Goal: Task Accomplishment & Management: Complete application form

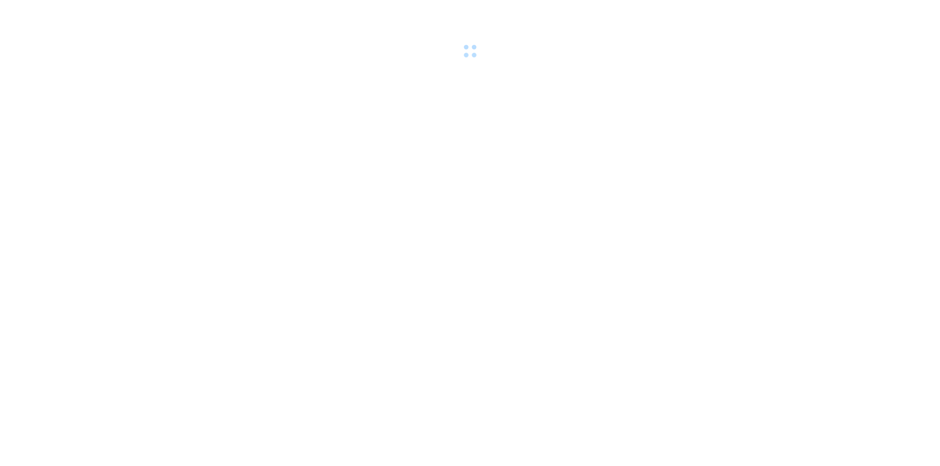
scroll to position [8435, 0]
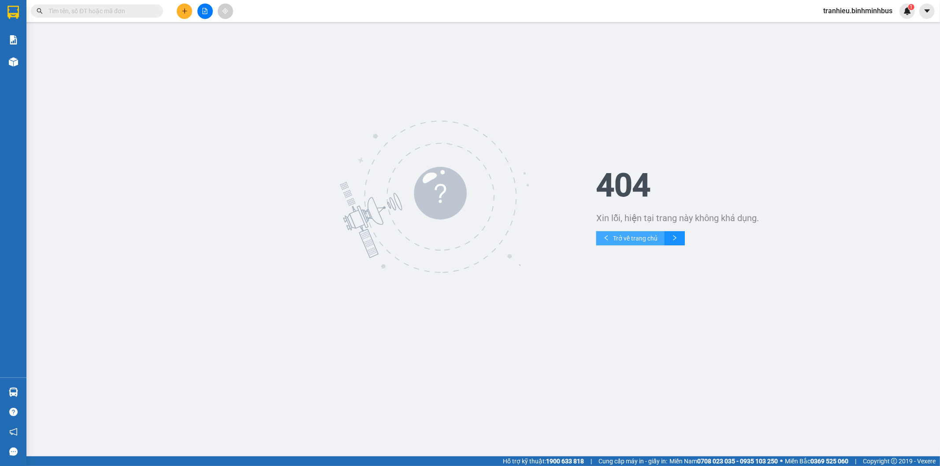
click at [648, 241] on span "Trở về trang chủ" at bounding box center [635, 238] width 44 height 10
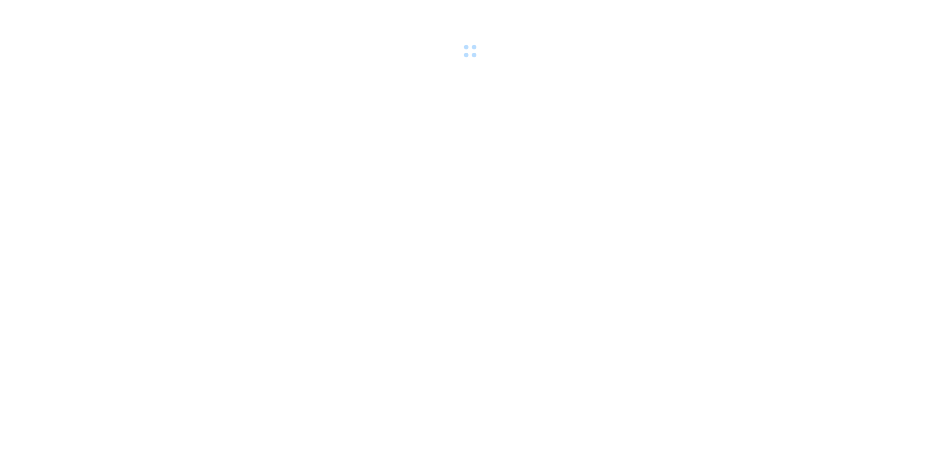
scroll to position [8435, 0]
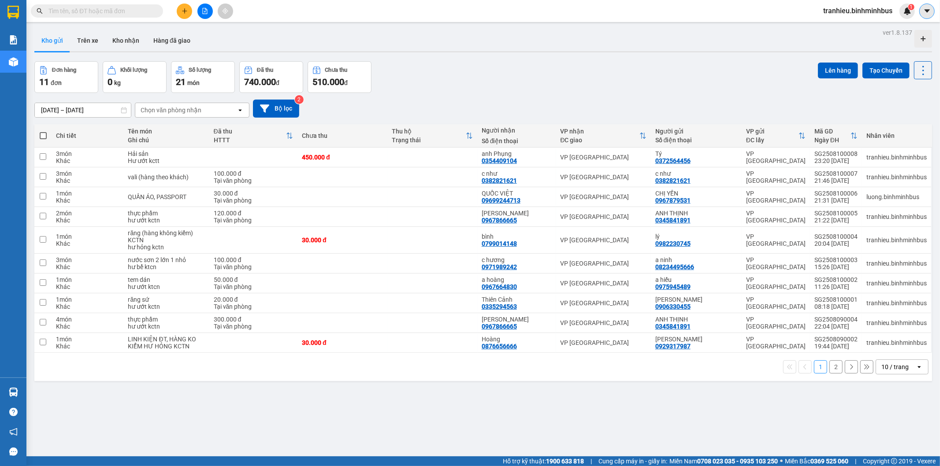
click at [923, 11] on icon "caret-down" at bounding box center [927, 11] width 8 height 8
click at [870, 15] on span "tranhieu.binhminhbus" at bounding box center [857, 10] width 83 height 11
click at [842, 28] on span "Đăng xuất" at bounding box center [861, 27] width 65 height 10
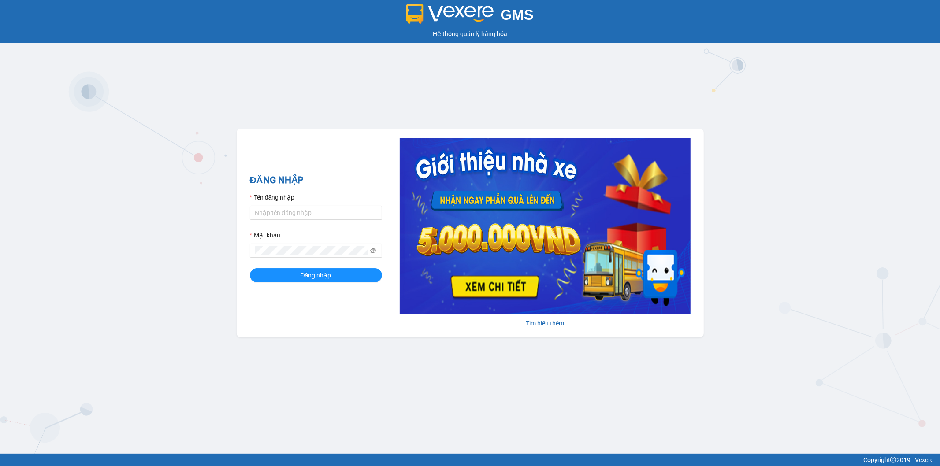
scroll to position [8435, 0]
click at [275, 210] on input "tranhieu.binhminhbus" at bounding box center [316, 213] width 132 height 14
type input "daole.binhminhbus"
click at [285, 245] on span at bounding box center [316, 251] width 132 height 14
type textarea "Abcd@1234"
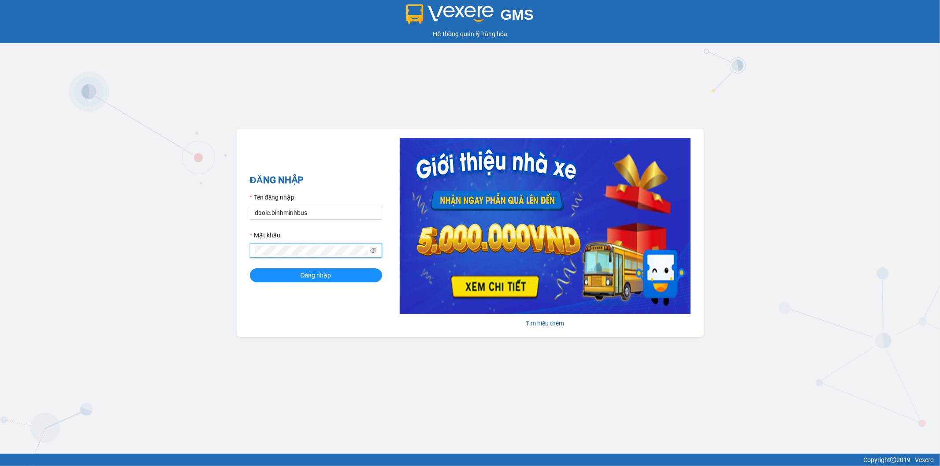
click at [250, 268] on button "Đăng nhập" at bounding box center [316, 275] width 132 height 14
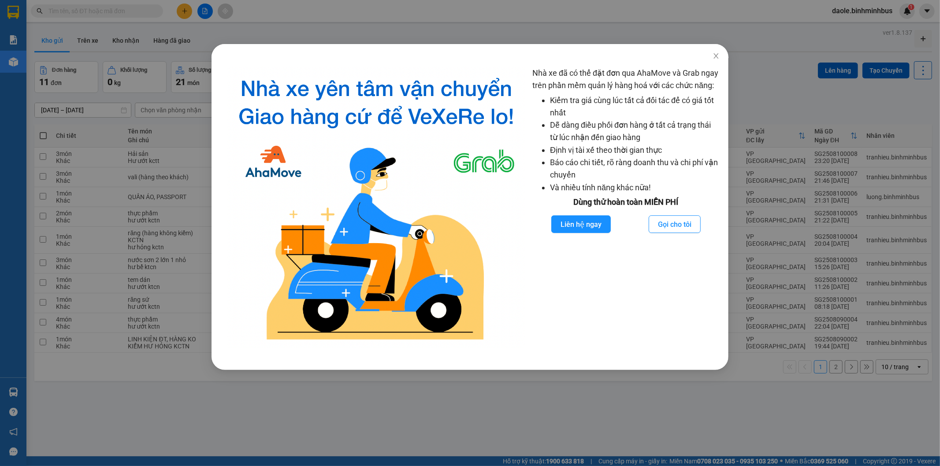
click at [600, 390] on div "Nhà xe đã có thể đặt đơn qua AhaMove và Grab ngay trên phần mềm quản lý hàng ho…" at bounding box center [470, 233] width 940 height 466
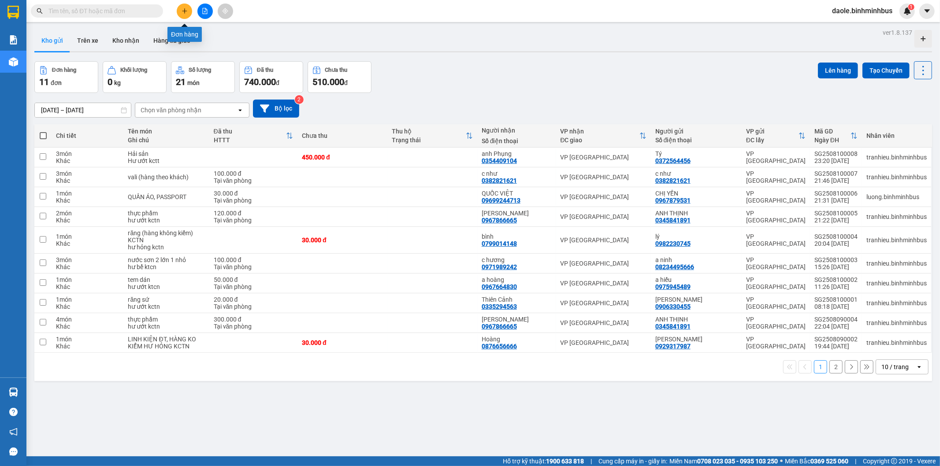
click at [181, 12] on icon "plus" at bounding box center [184, 11] width 6 height 6
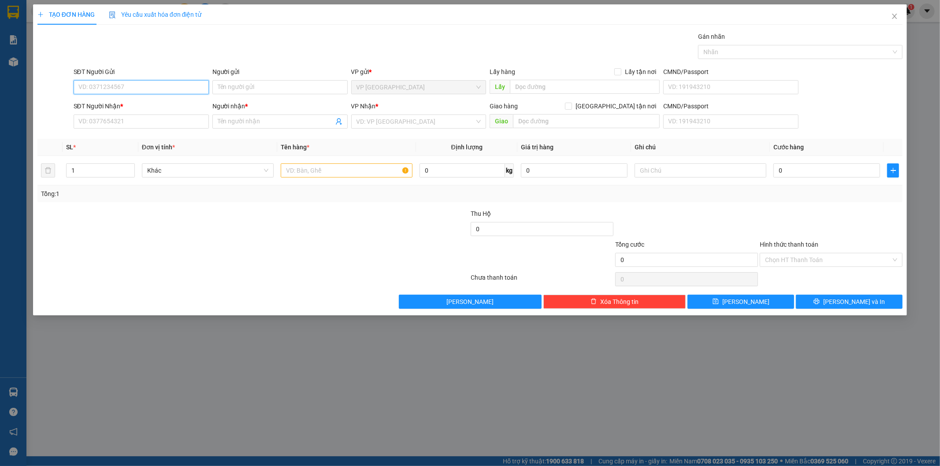
click at [125, 86] on input "SĐT Người Gửi" at bounding box center [141, 87] width 135 height 14
type input "0359157456"
click at [146, 111] on div "0359157456 - Loan" at bounding box center [141, 105] width 135 height 14
type input "Loan"
type input "0965034885"
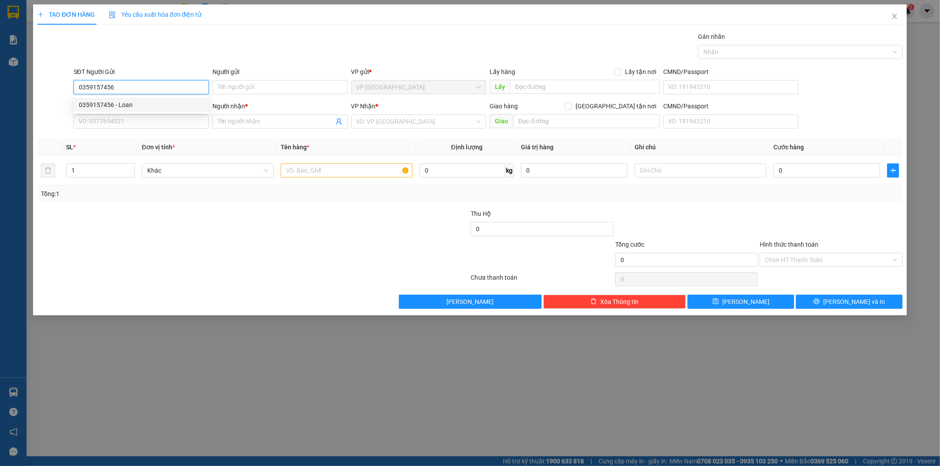
type input "Phàm"
type input "80.000"
type input "0359157456"
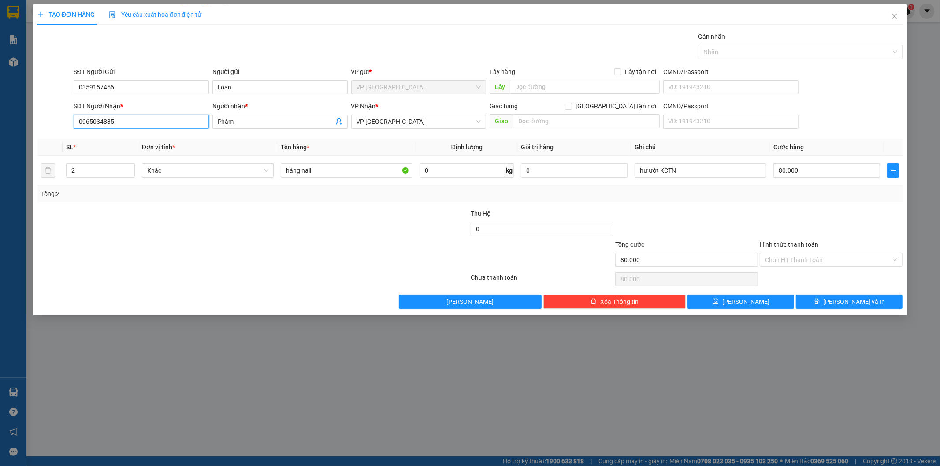
click at [88, 122] on input "0965034885" at bounding box center [141, 122] width 135 height 14
click at [223, 244] on div at bounding box center [181, 255] width 289 height 31
click at [271, 125] on input "Phàm" at bounding box center [276, 122] width 116 height 10
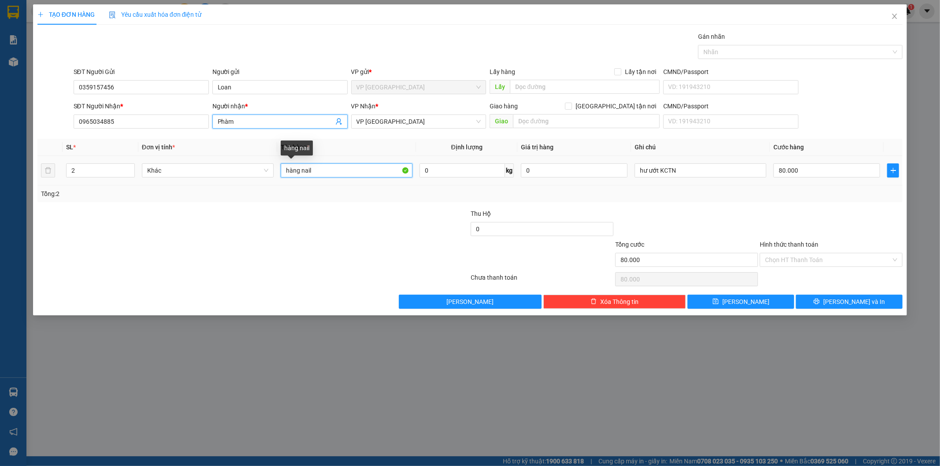
click at [320, 174] on input "hàng nail" at bounding box center [347, 170] width 132 height 14
type input "h"
click at [297, 169] on input "SÁP TINH DẦU" at bounding box center [347, 170] width 132 height 14
type input "SÁP + TINH DẦU"
click at [552, 173] on input "0" at bounding box center [574, 170] width 107 height 14
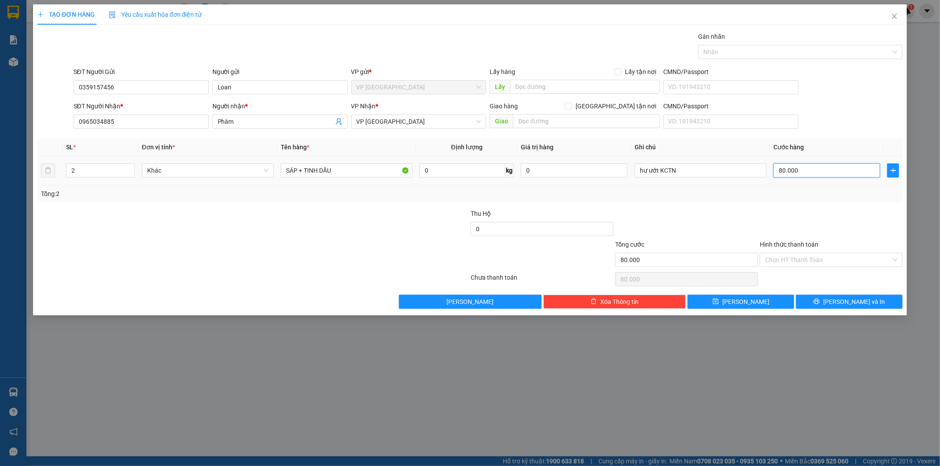
click at [809, 174] on input "80.000" at bounding box center [826, 170] width 107 height 14
type input "0"
type input "2"
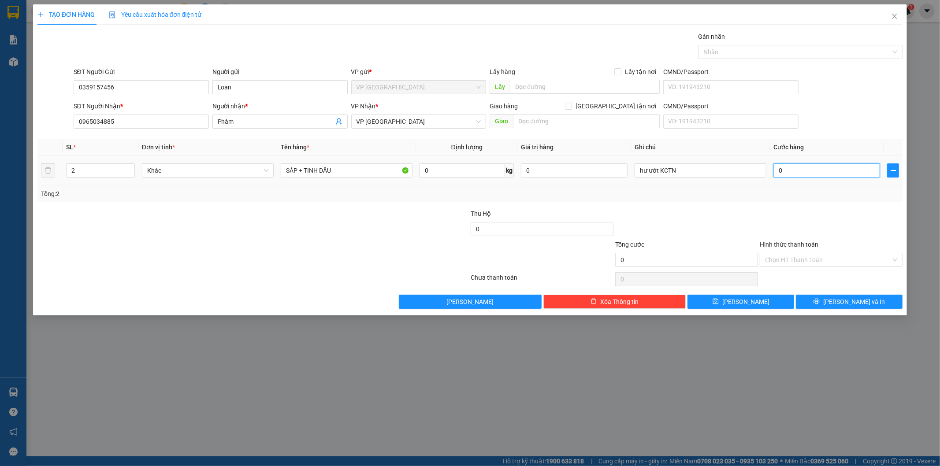
type input "2"
type input "002"
type input "22"
type input "0.022"
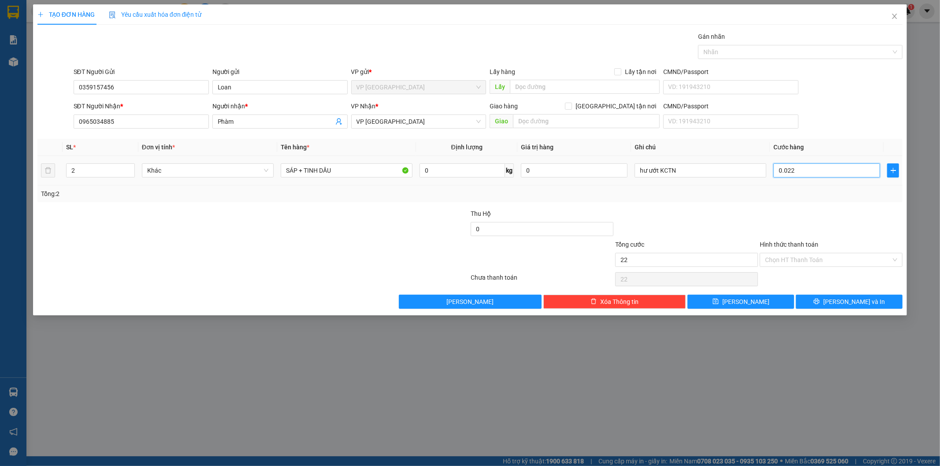
type input "220"
type input "00.220"
type input "22"
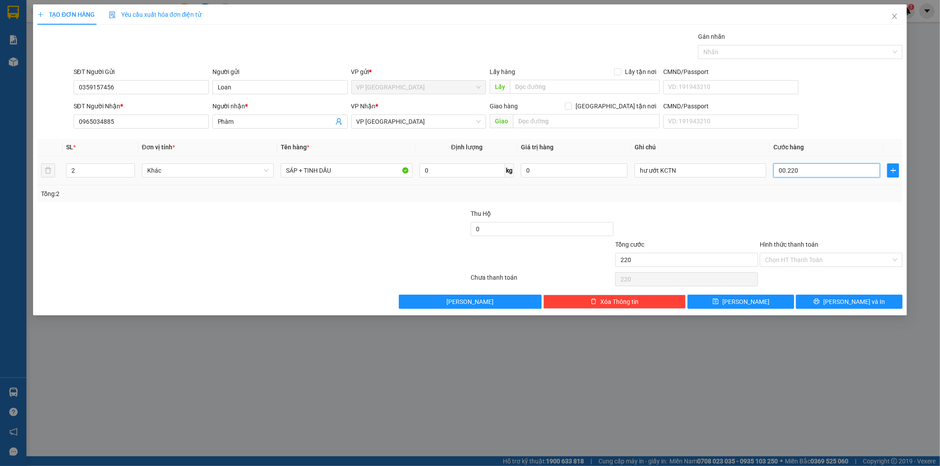
type input "00.022"
type input "2"
type input "0.002"
type input "0"
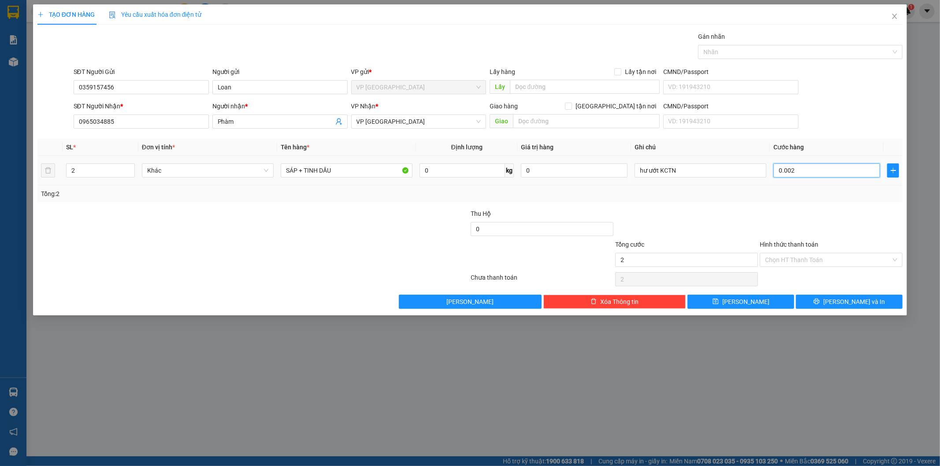
type input "0"
type input "2"
type input "002"
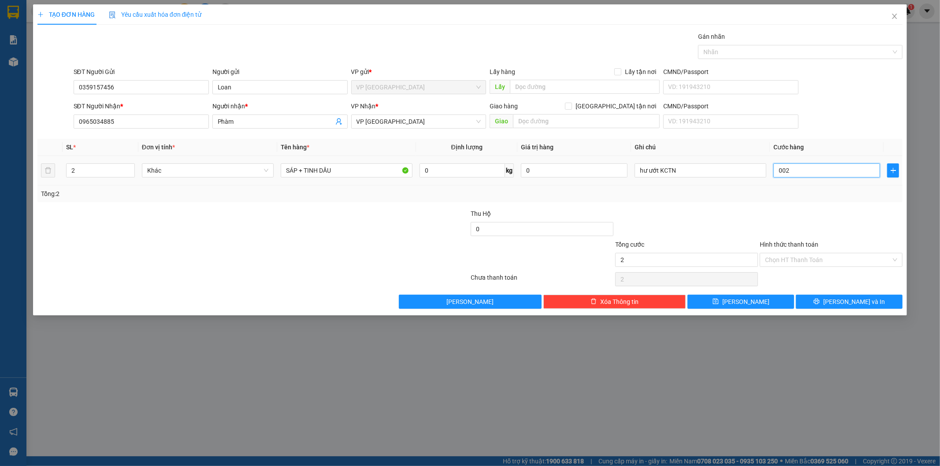
type input "0"
type input "2"
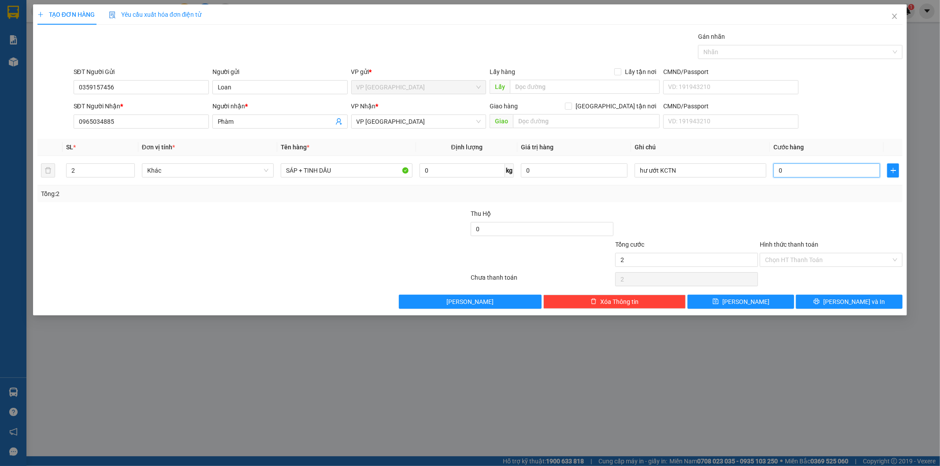
type input "002"
type input "22"
type input "0.022"
type input "220"
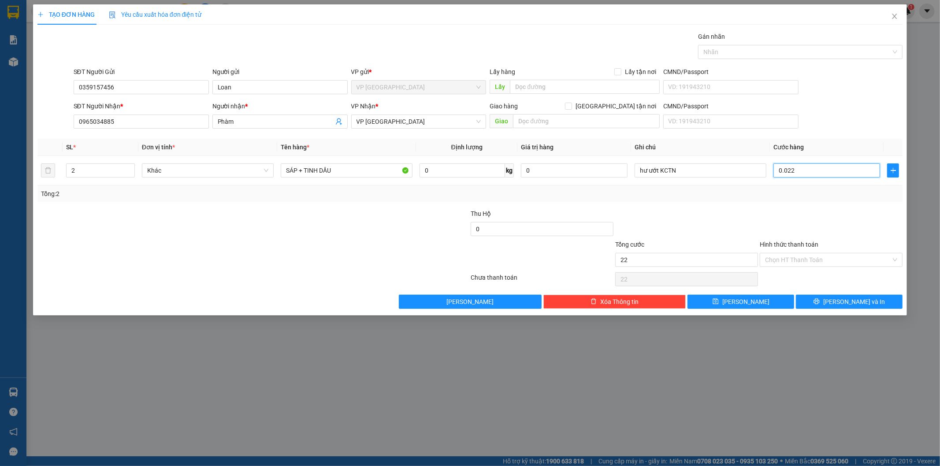
type input "220"
type input "00.220"
type input "220.000"
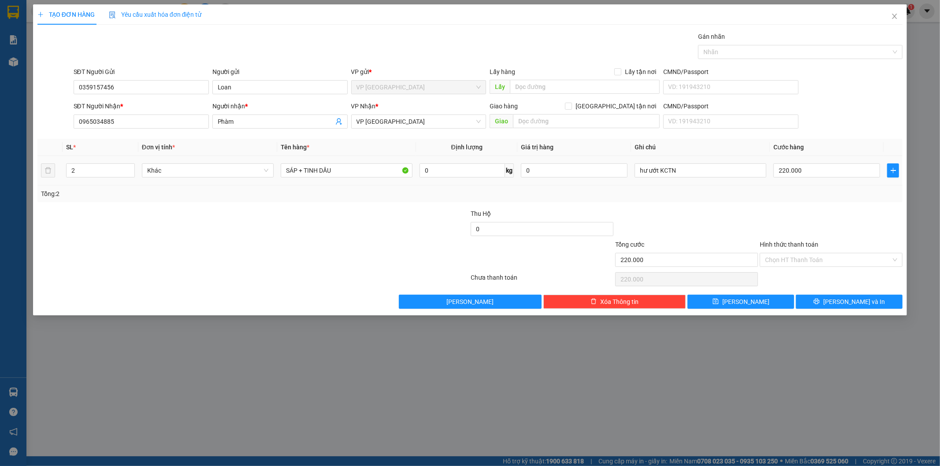
click at [802, 185] on td "220.000" at bounding box center [827, 171] width 114 height 30
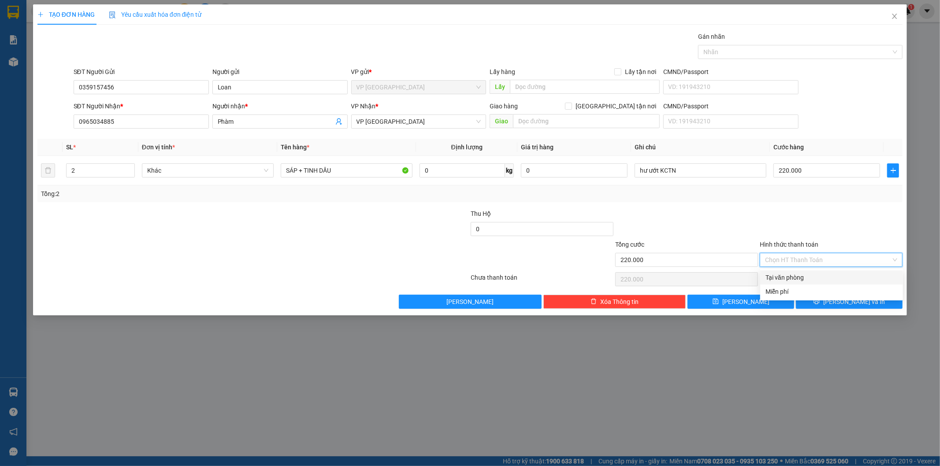
click at [787, 259] on input "Hình thức thanh toán" at bounding box center [828, 259] width 126 height 13
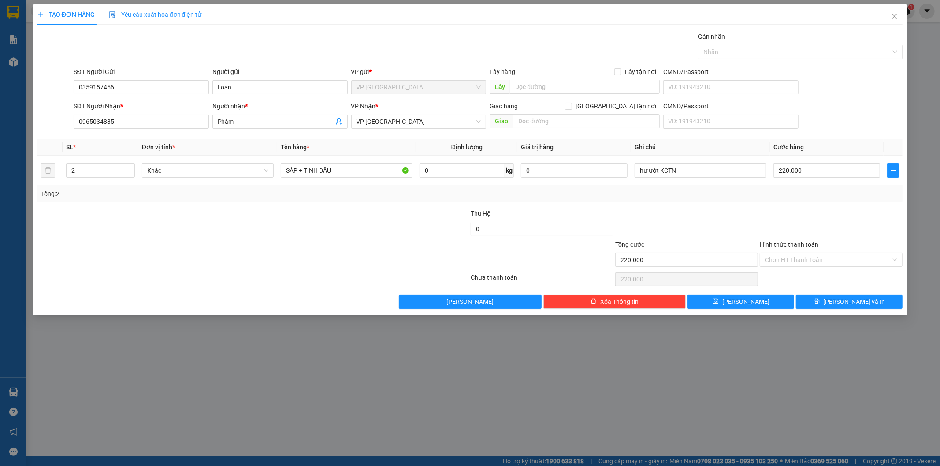
click at [693, 369] on div "TẠO ĐƠN HÀNG Yêu cầu xuất hóa đơn điện tử Transit Pickup Surcharge Ids Transit …" at bounding box center [470, 233] width 940 height 466
click at [866, 304] on button "Lưu và In" at bounding box center [849, 302] width 107 height 14
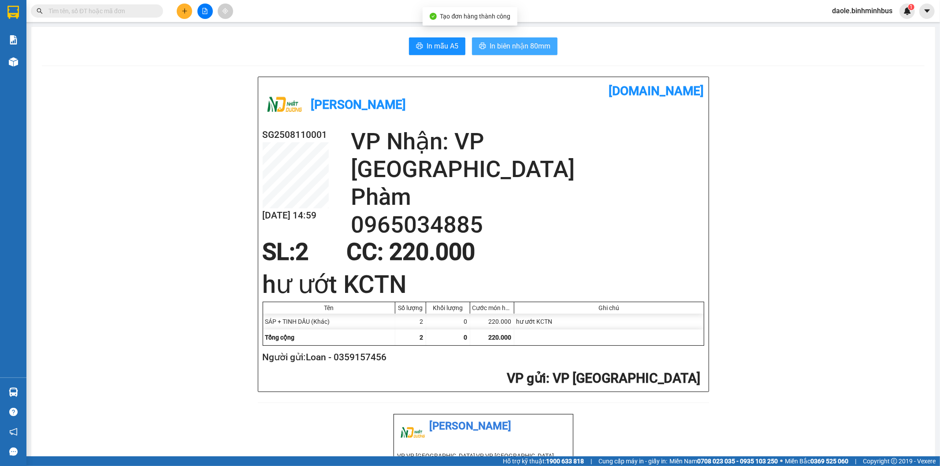
click at [492, 47] on span "In biên nhận 80mm" at bounding box center [519, 46] width 61 height 11
click at [446, 44] on span "In mẫu A5" at bounding box center [442, 46] width 32 height 11
click at [418, 49] on icon "printer" at bounding box center [419, 45] width 7 height 7
drag, startPoint x: 532, startPoint y: 20, endPoint x: 535, endPoint y: 27, distance: 7.9
click at [534, 26] on section "Kết quả tìm kiếm ( 0 ) Bộ lọc No Data daole.binhminhbus 1 Báo cáo Kho hàng mới …" at bounding box center [470, 233] width 940 height 466
